Goal: Task Accomplishment & Management: Complete application form

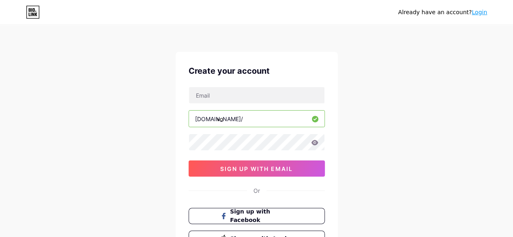
type input "v"
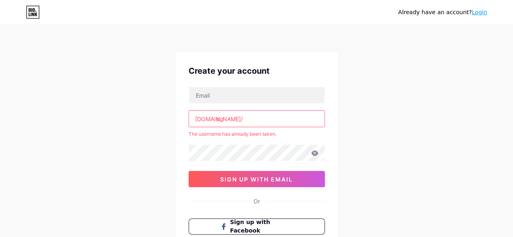
type input "c"
type input "s"
type input "p"
type input "l"
type input "b"
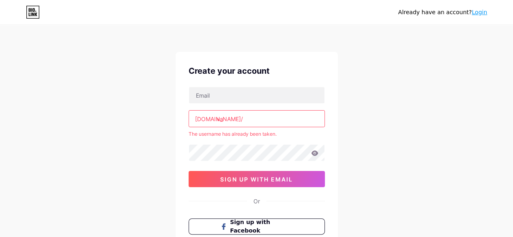
type input "v"
type input "rae"
